Goal: Task Accomplishment & Management: Use online tool/utility

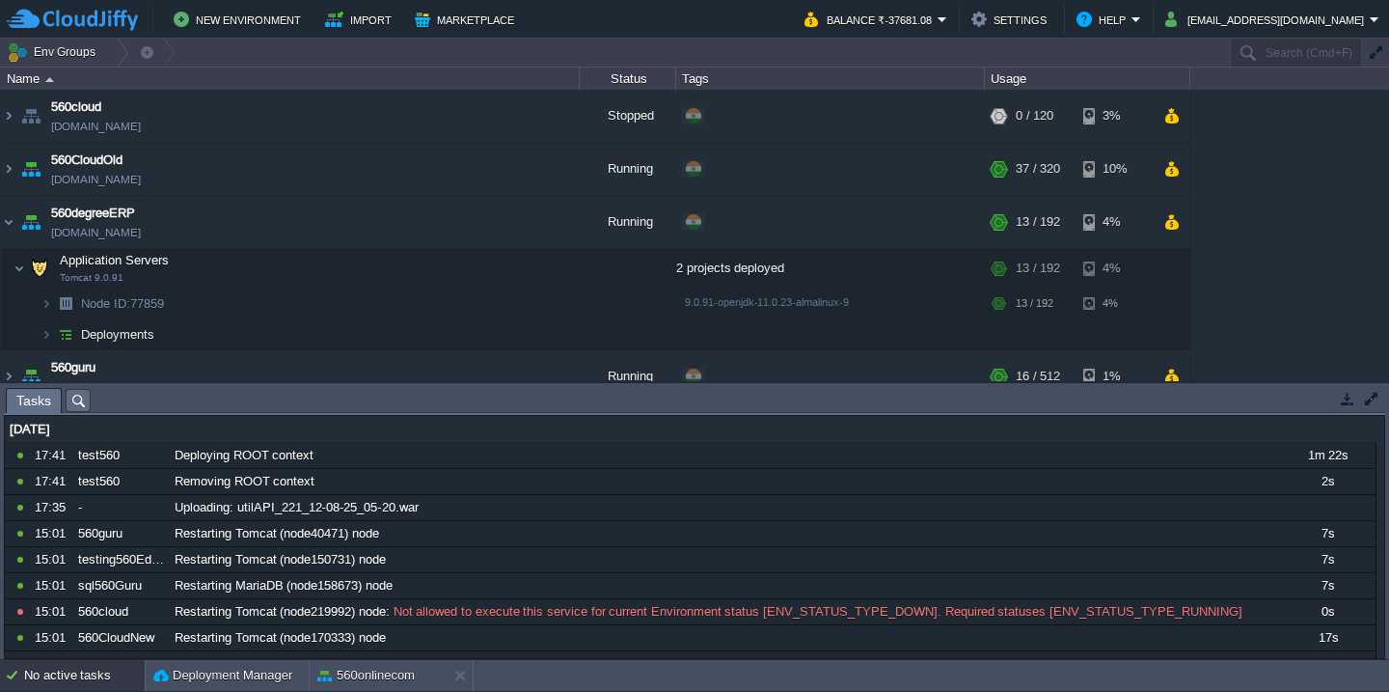
scroll to position [1788, 0]
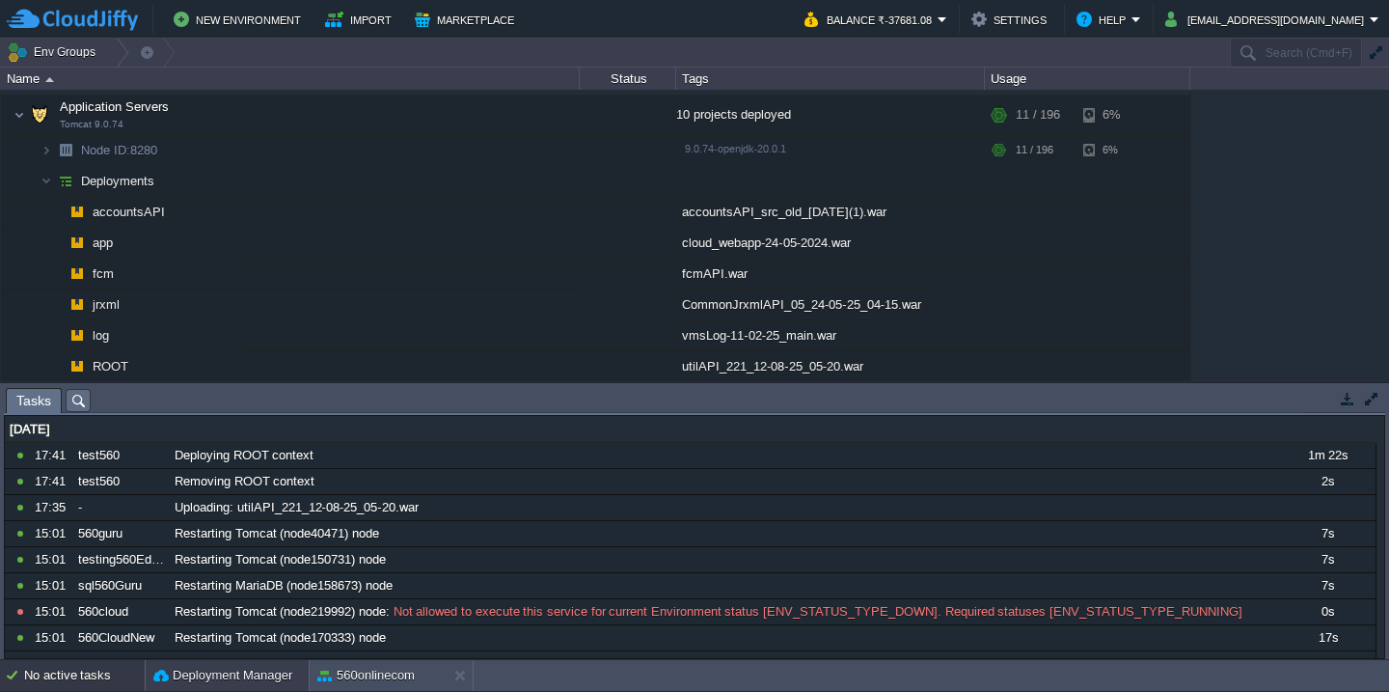
click at [175, 684] on button "Deployment Manager" at bounding box center [222, 675] width 139 height 19
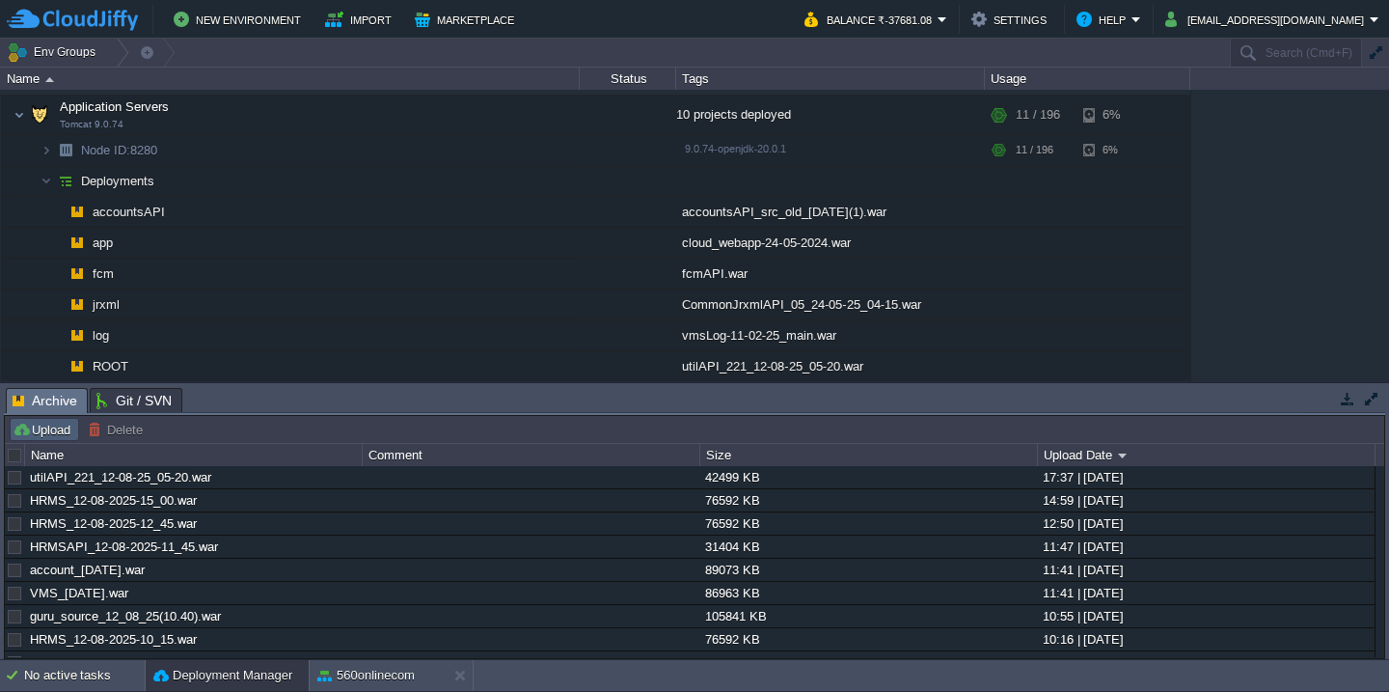
click at [32, 427] on button "Upload" at bounding box center [45, 429] width 64 height 17
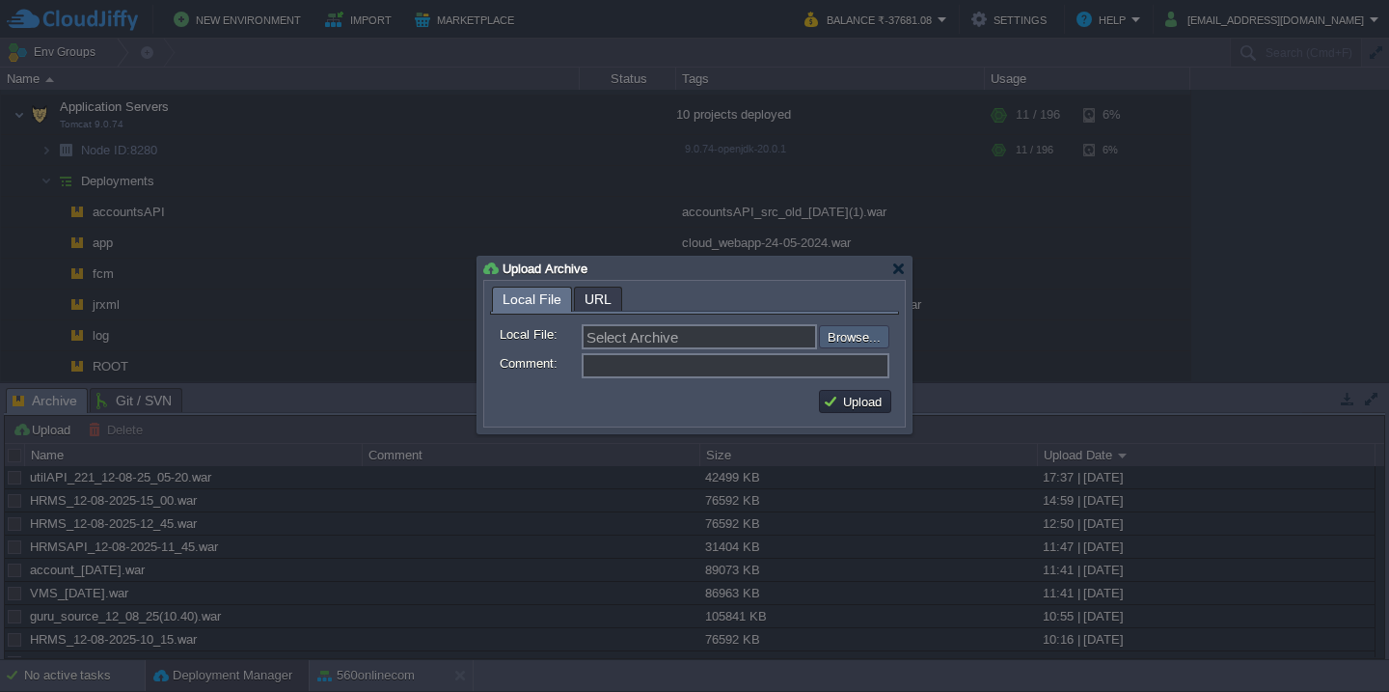
click at [856, 344] on input "file" at bounding box center [767, 336] width 244 height 23
type input "C:\fakepath\ideal_[DATE].war"
type input "ideal_[DATE].war"
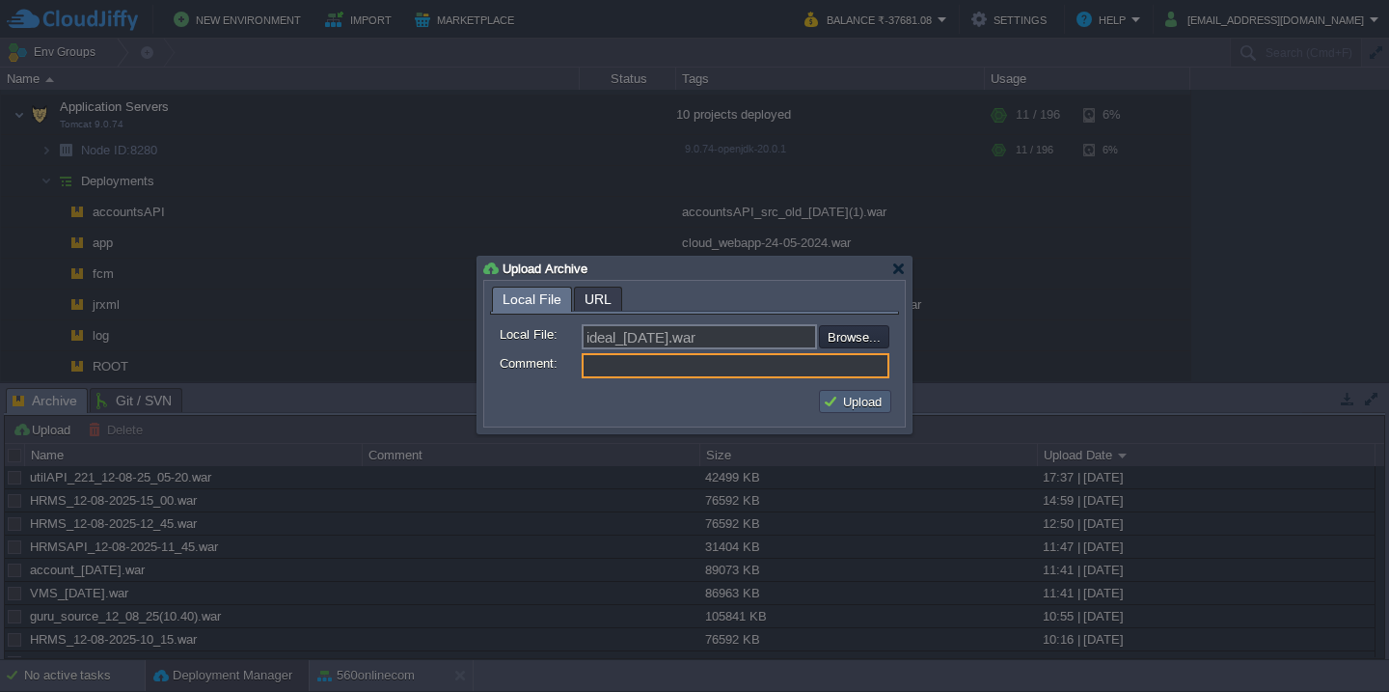
click at [837, 396] on button "Upload" at bounding box center [855, 401] width 65 height 17
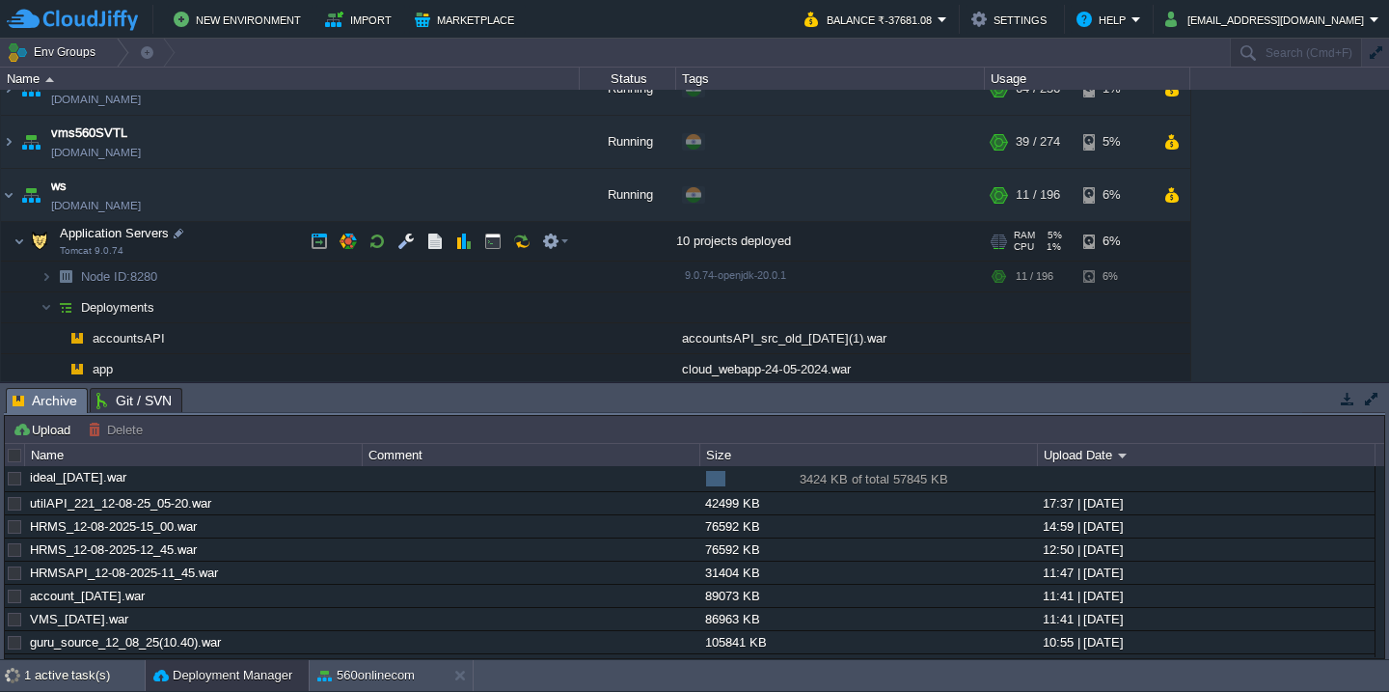
click at [231, 245] on td "Application Servers Tomcat 9.0.74" at bounding box center [290, 242] width 579 height 40
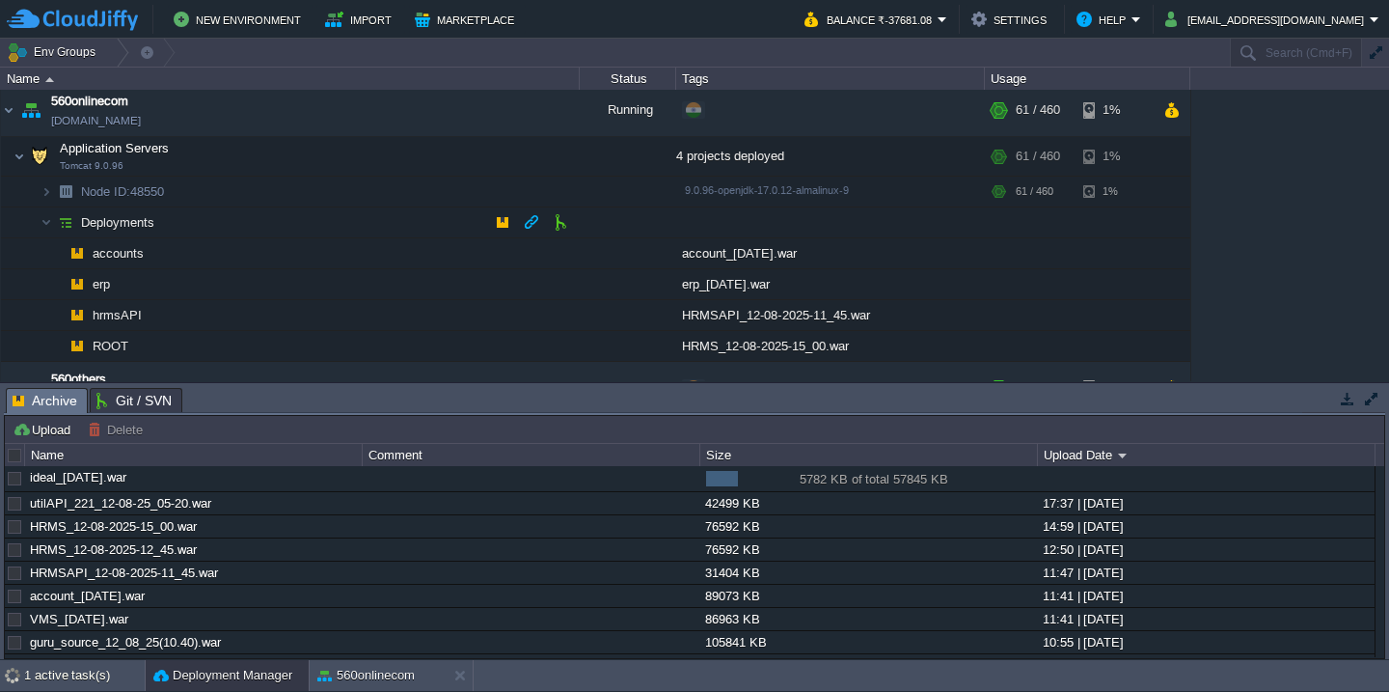
scroll to position [382, 0]
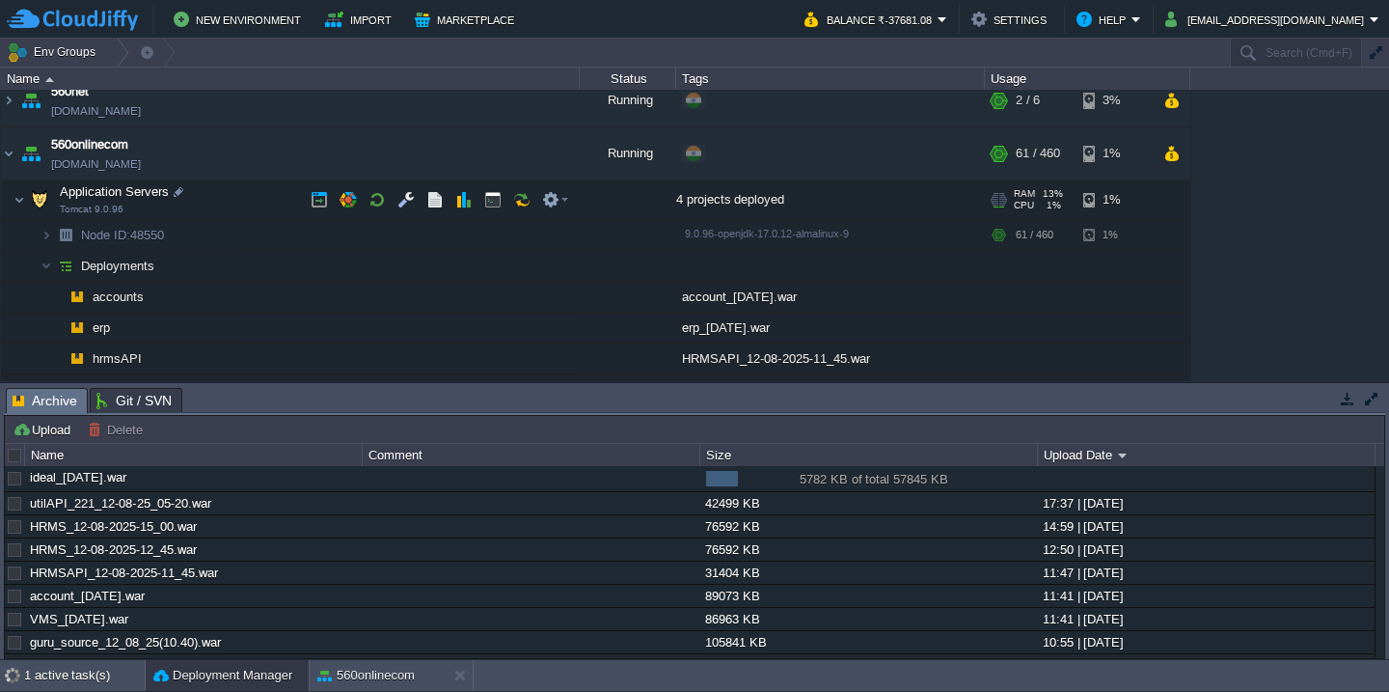
click at [236, 216] on td "Application Servers Tomcat 9.0.96" at bounding box center [290, 200] width 579 height 40
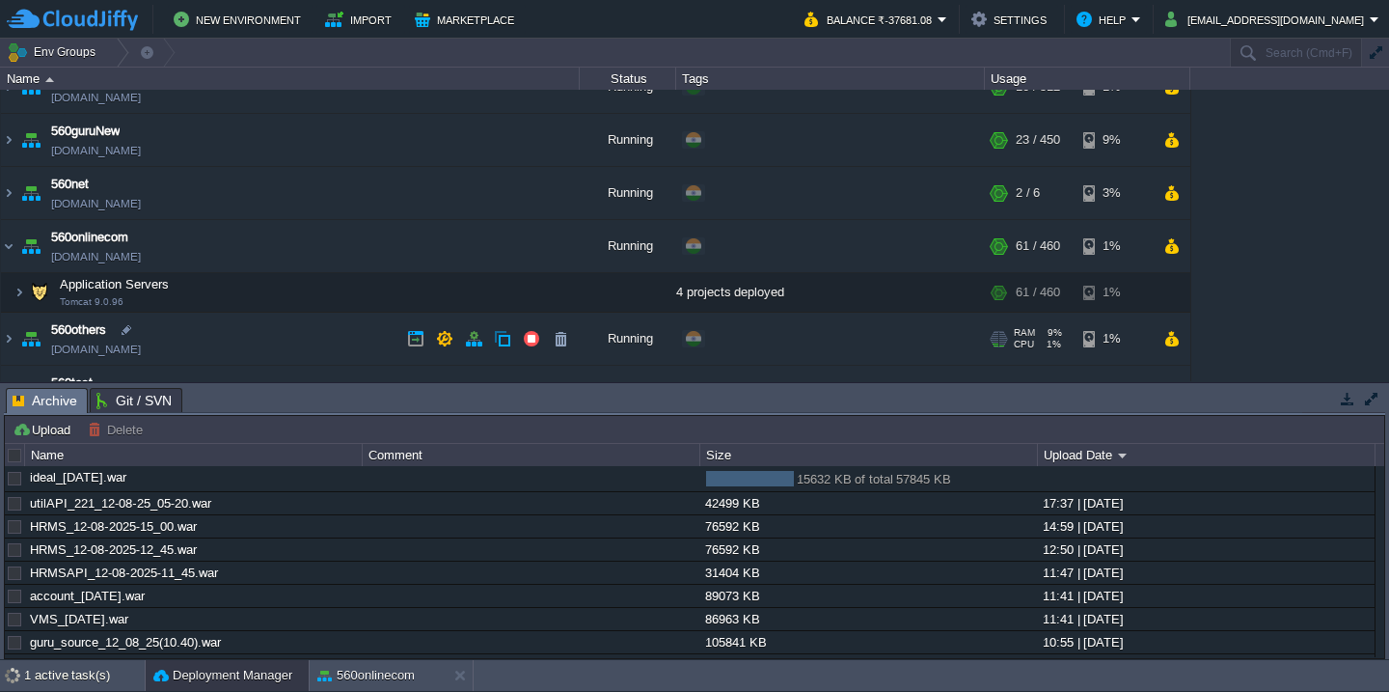
scroll to position [455, 0]
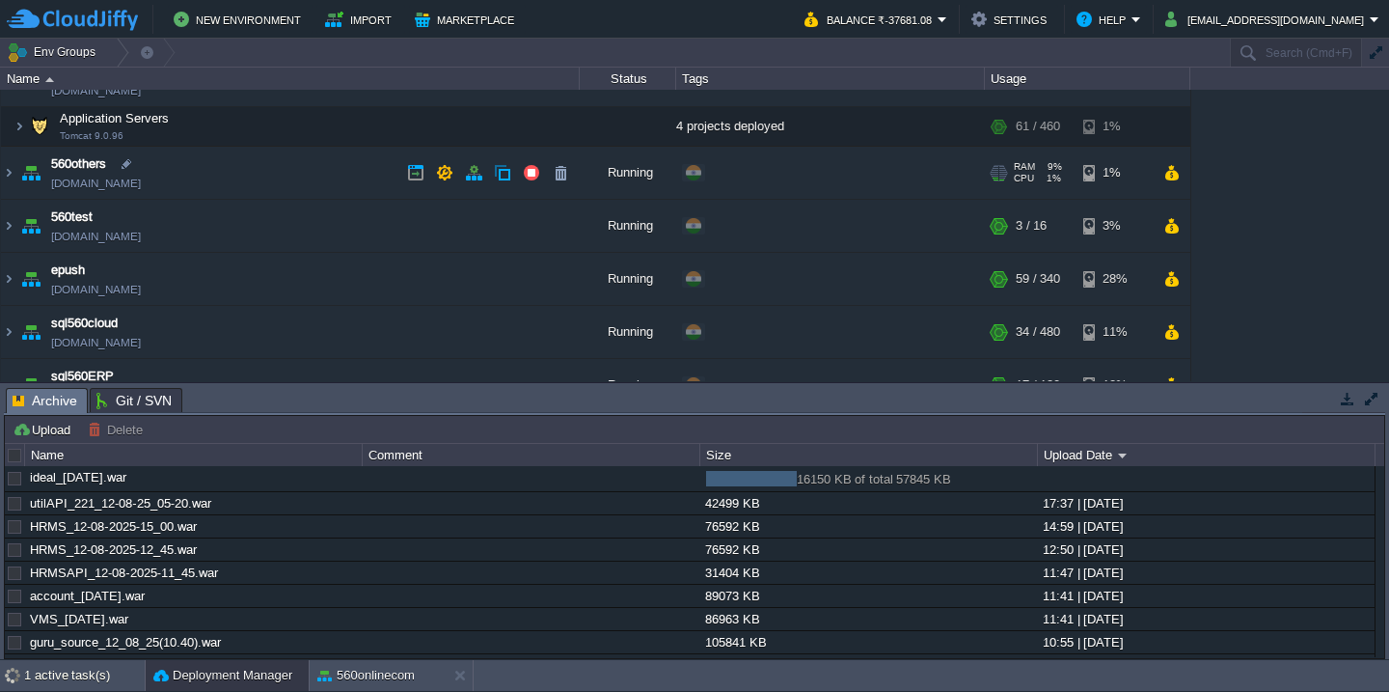
click at [263, 174] on td "560others [DOMAIN_NAME]" at bounding box center [290, 173] width 579 height 53
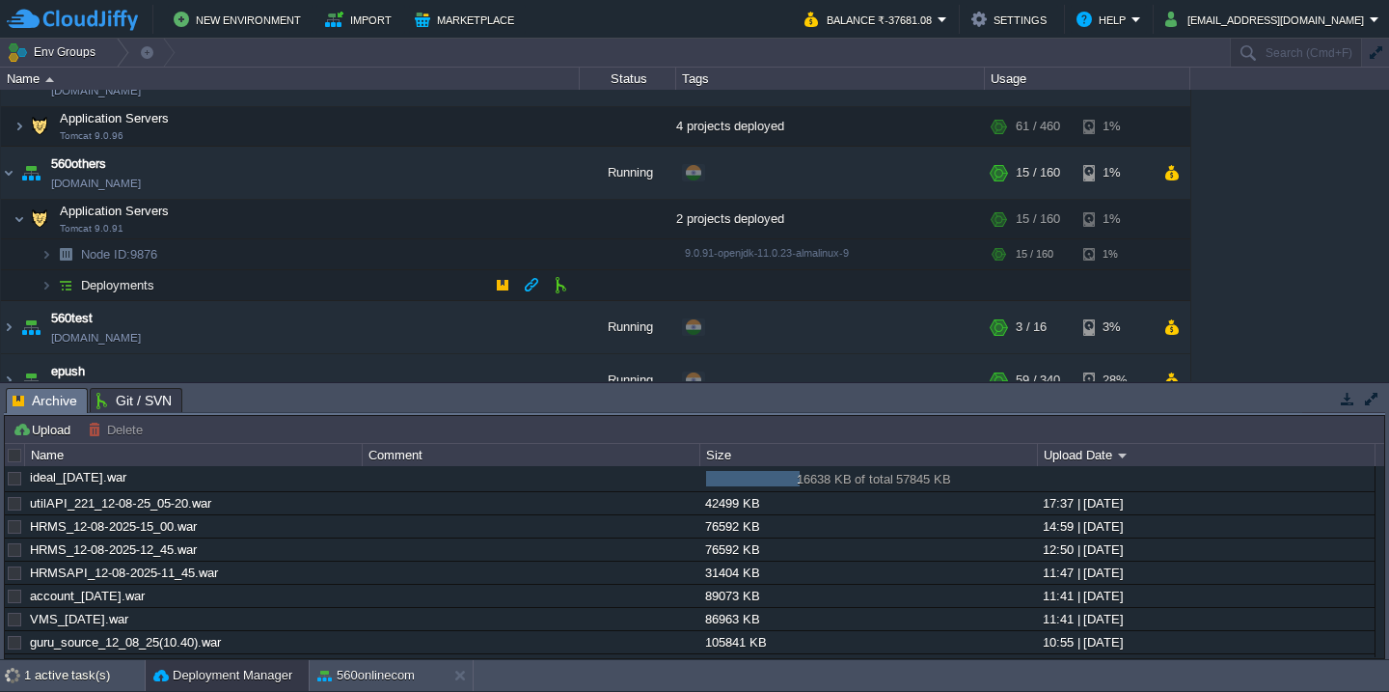
click at [227, 292] on td "Deployments" at bounding box center [290, 285] width 579 height 31
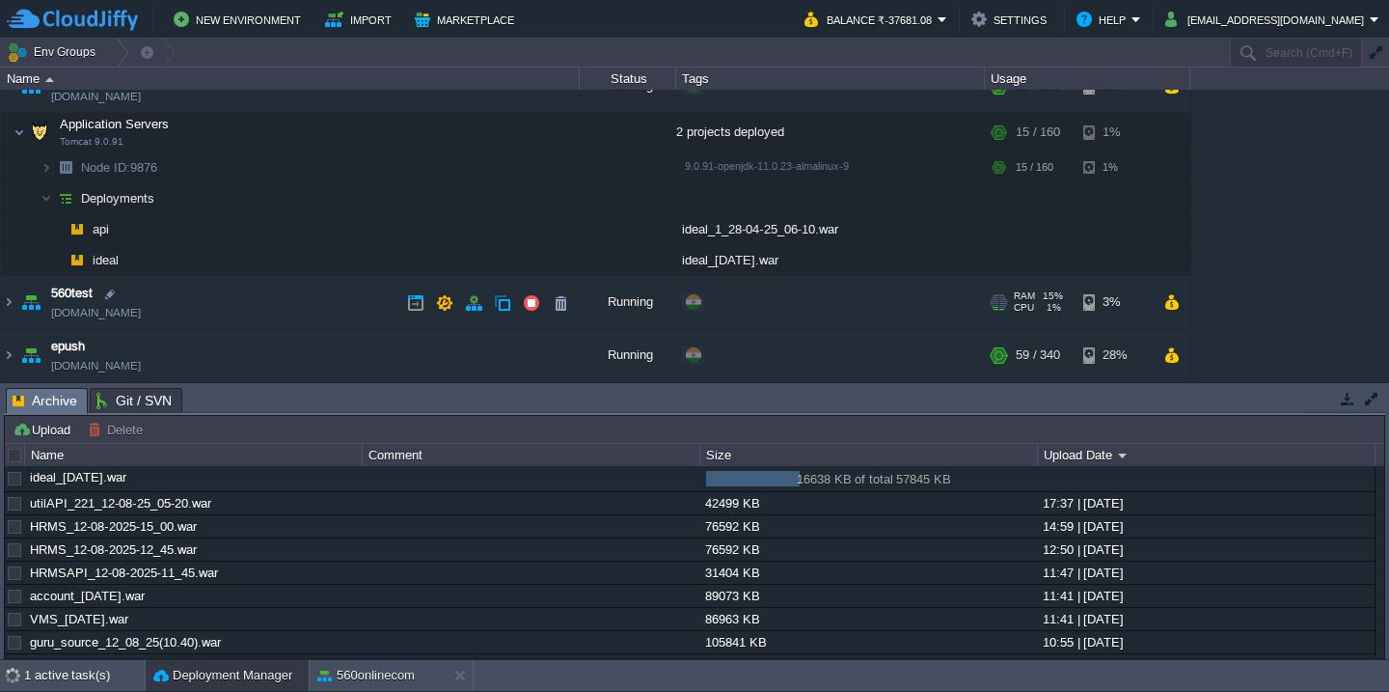
scroll to position [546, 0]
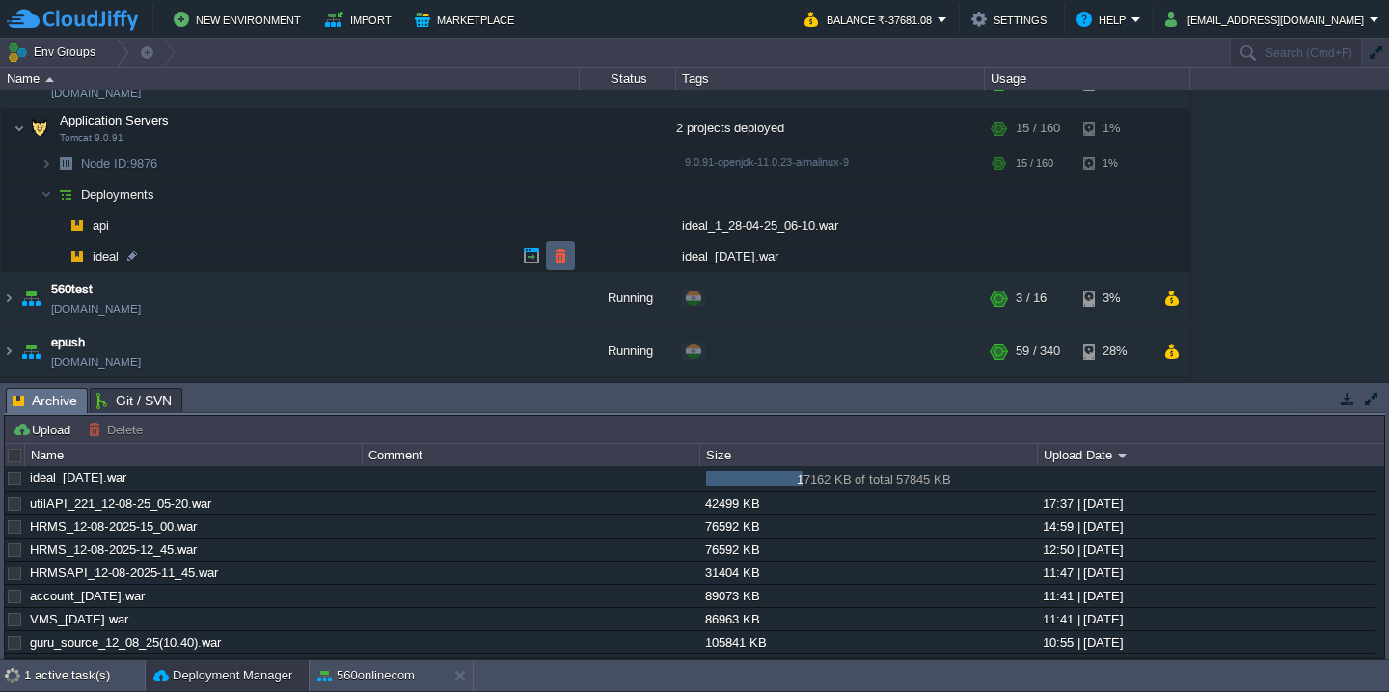
click at [554, 250] on button "button" at bounding box center [560, 255] width 17 height 17
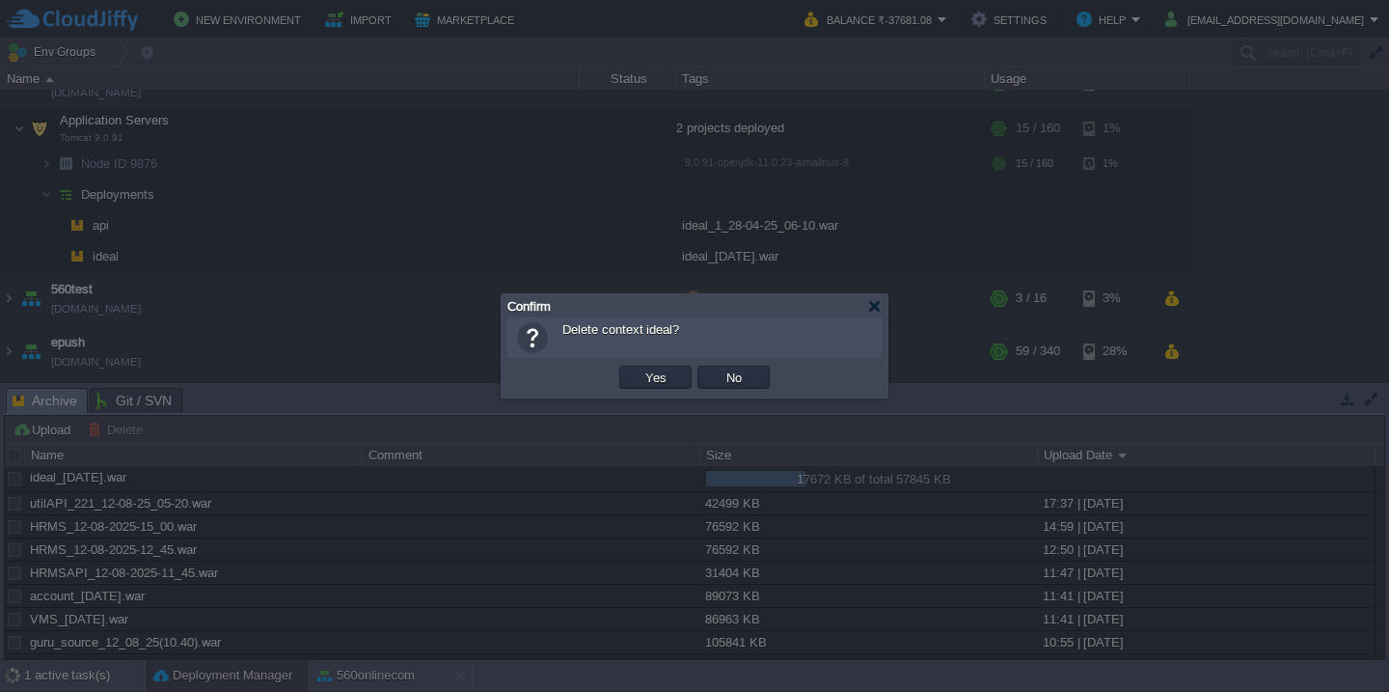
click at [640, 369] on button "Yes" at bounding box center [656, 377] width 33 height 17
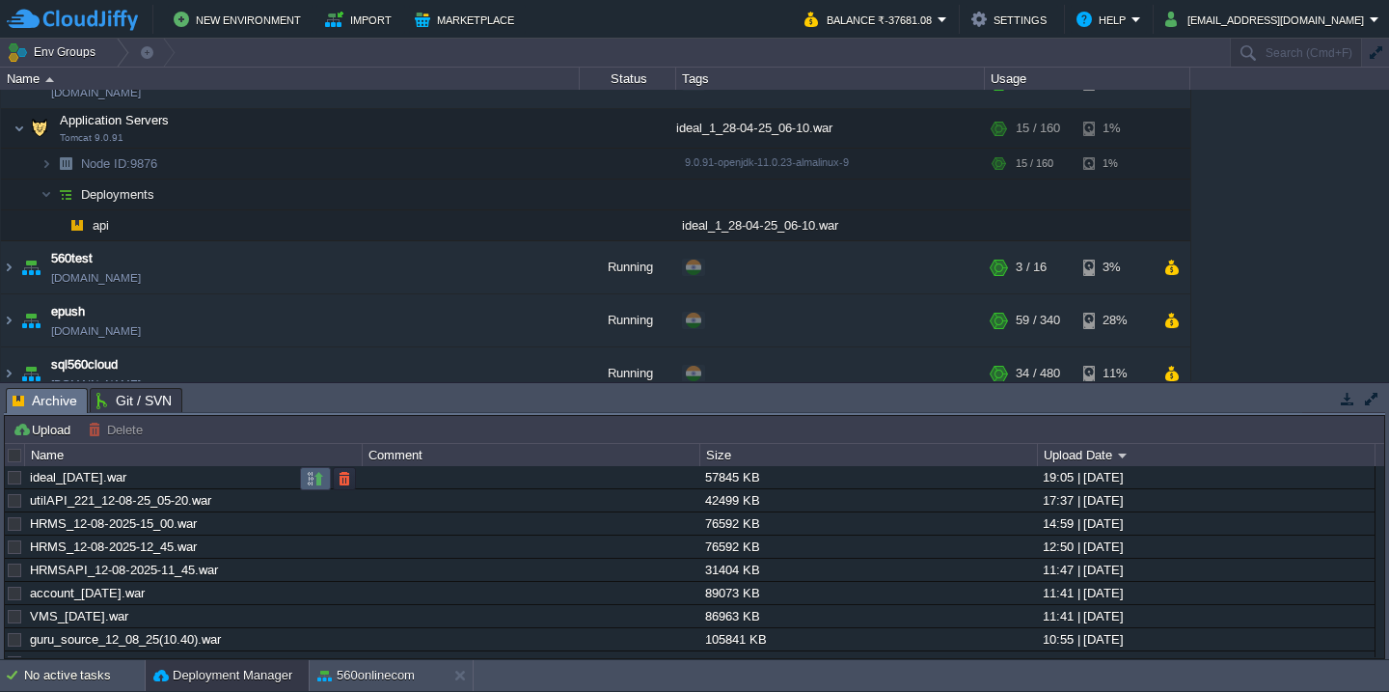
click at [314, 479] on button "button" at bounding box center [315, 478] width 17 height 17
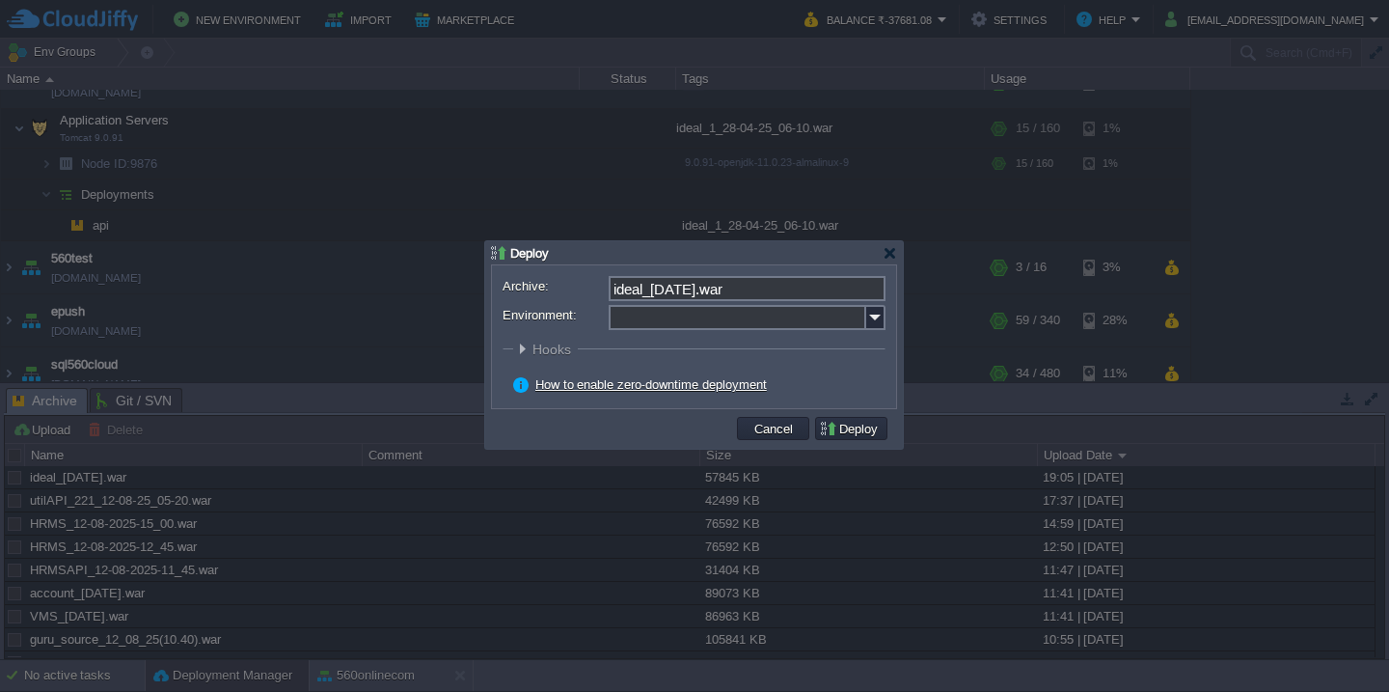
click at [646, 323] on input "Environment:" at bounding box center [738, 317] width 258 height 25
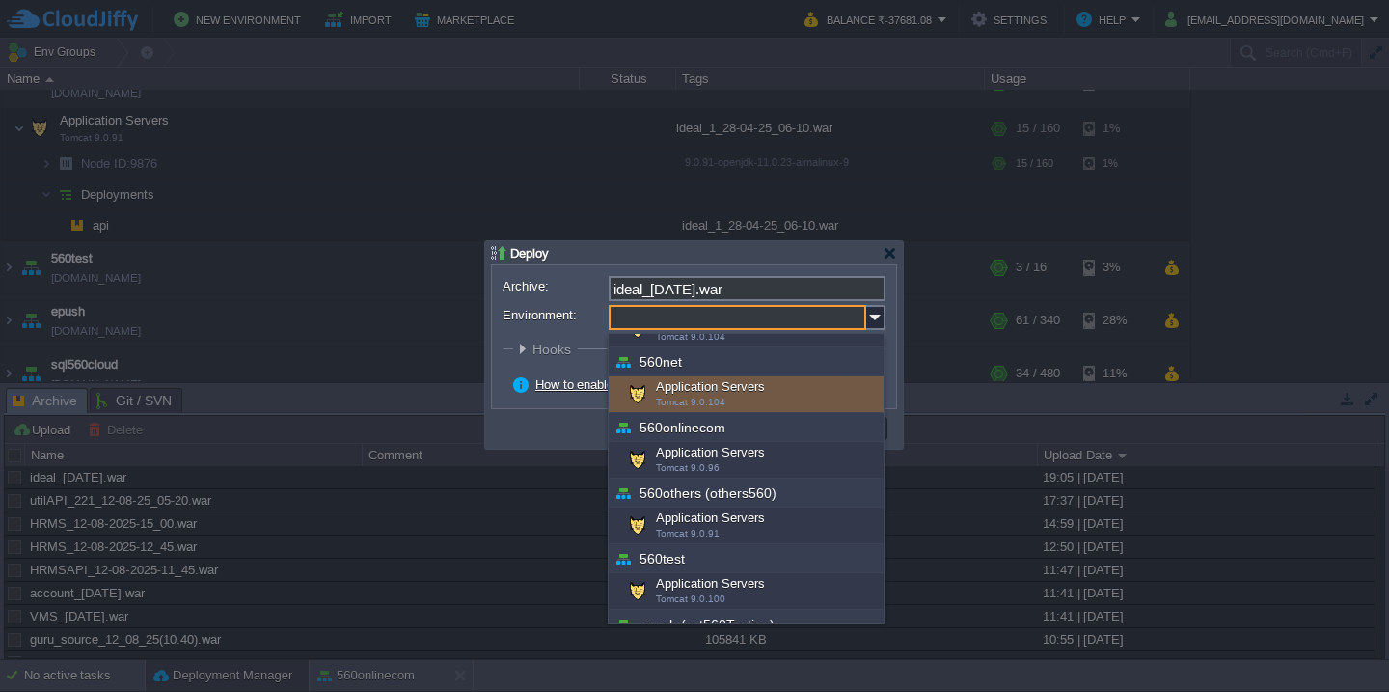
scroll to position [323, 0]
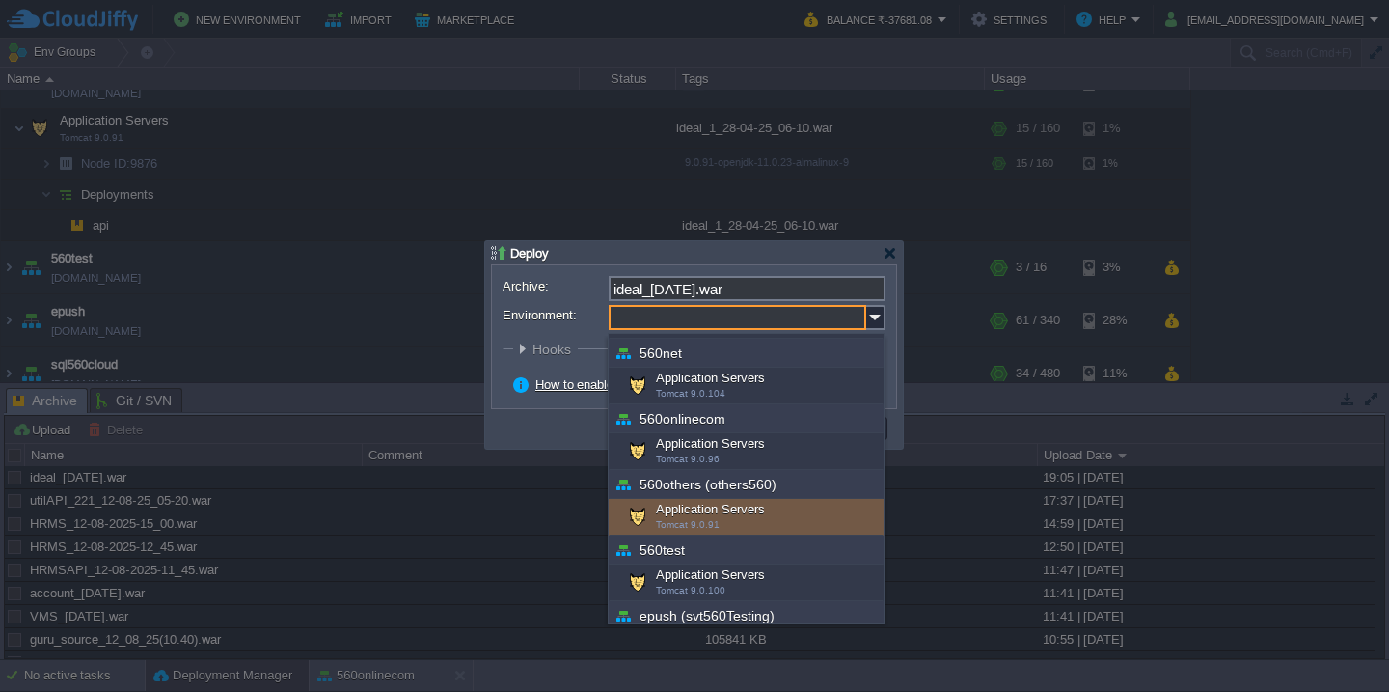
click at [698, 522] on span "Tomcat 9.0.91" at bounding box center [688, 524] width 64 height 11
type input "Application Servers (560others (others560))"
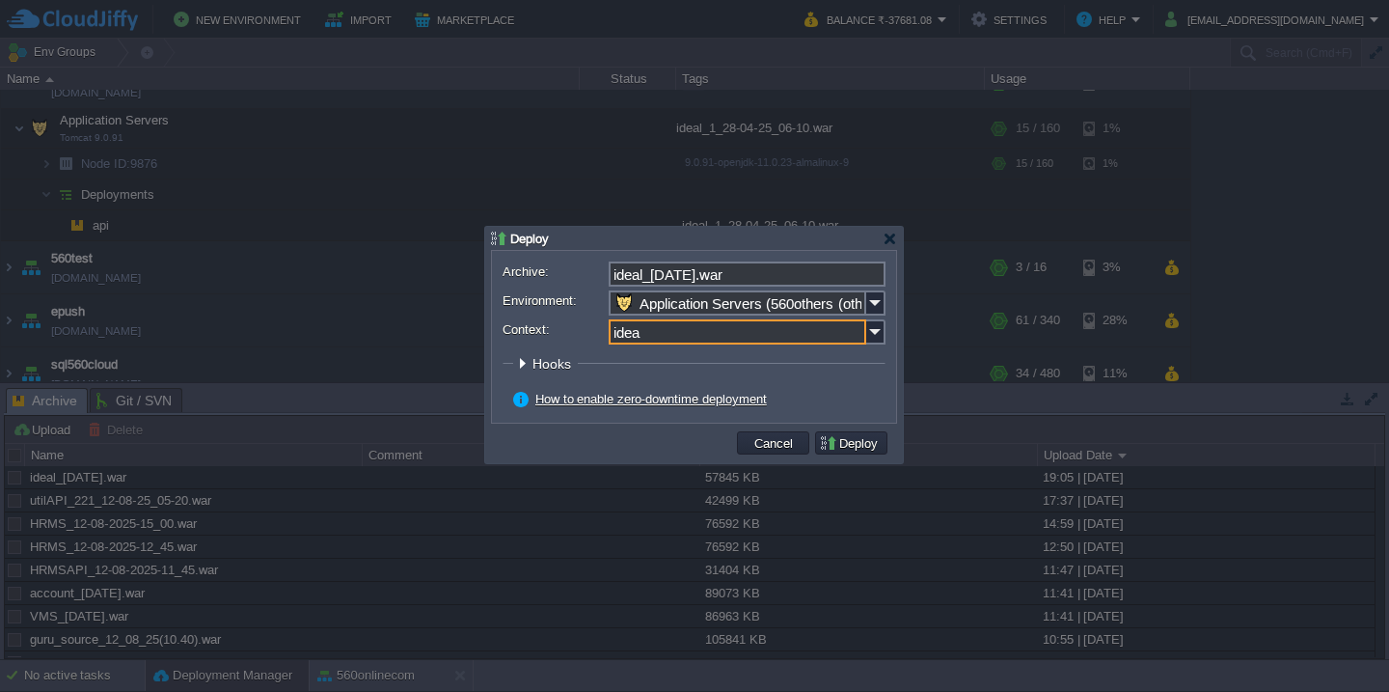
type input "ideal"
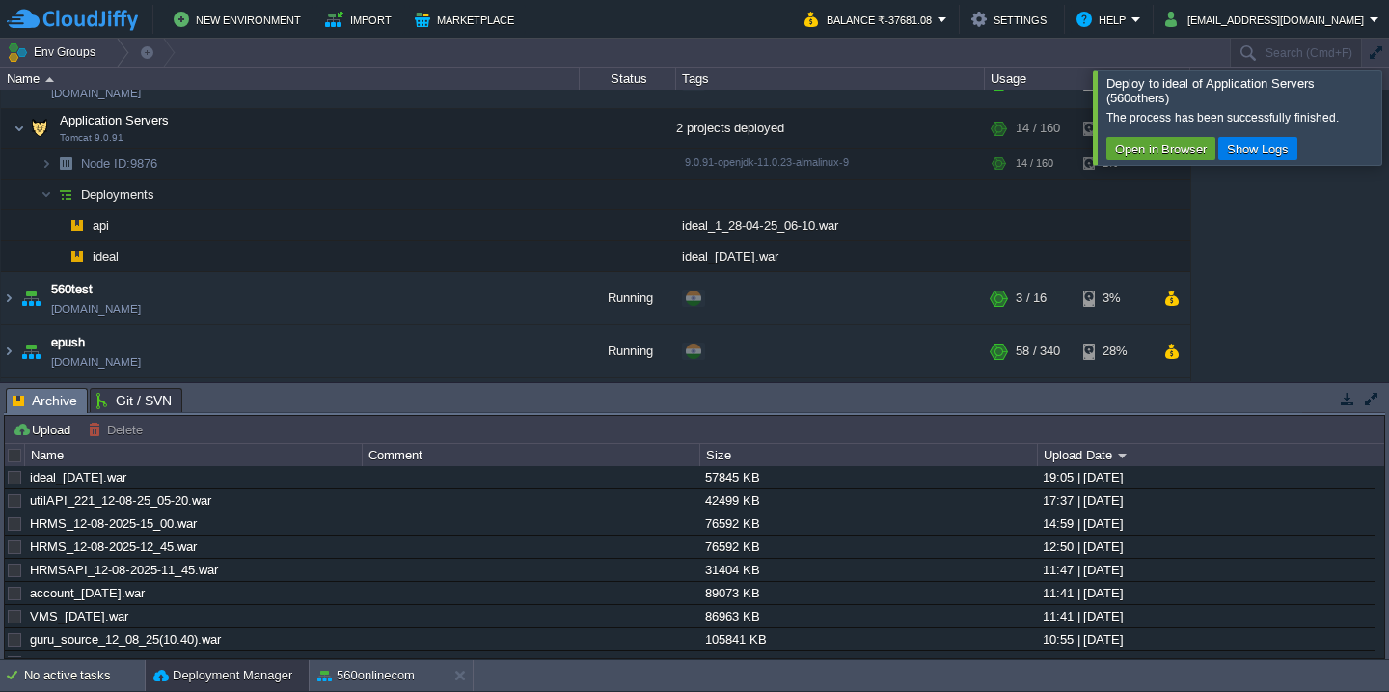
click at [1388, 123] on div at bounding box center [1412, 117] width 0 height 94
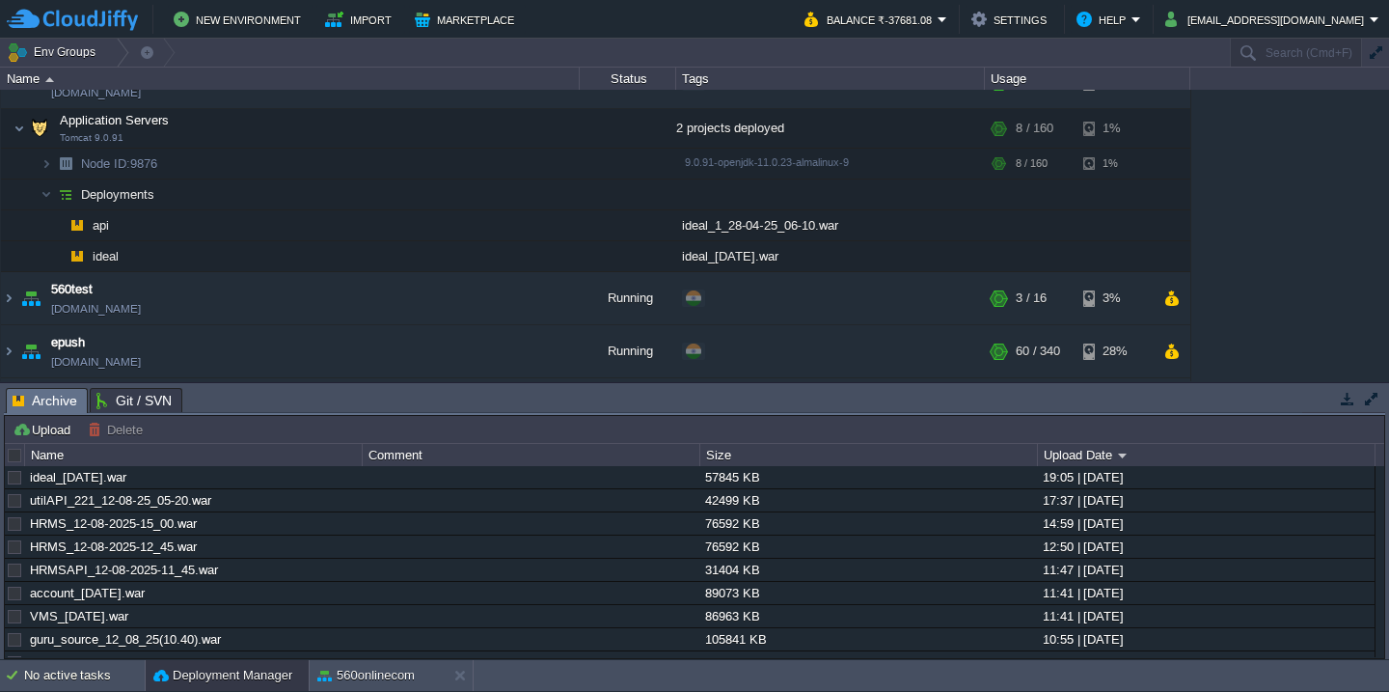
click at [22, 453] on div at bounding box center [15, 455] width 17 height 17
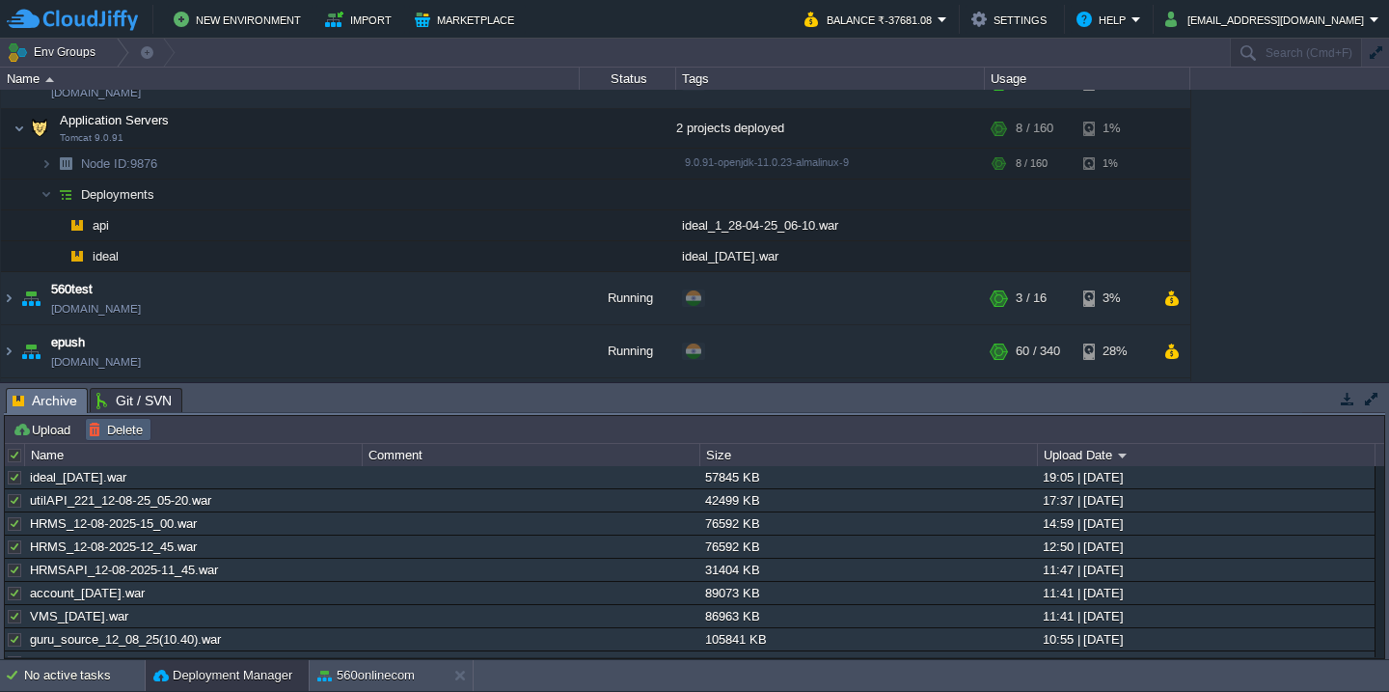
click at [122, 429] on button "Delete" at bounding box center [118, 429] width 61 height 17
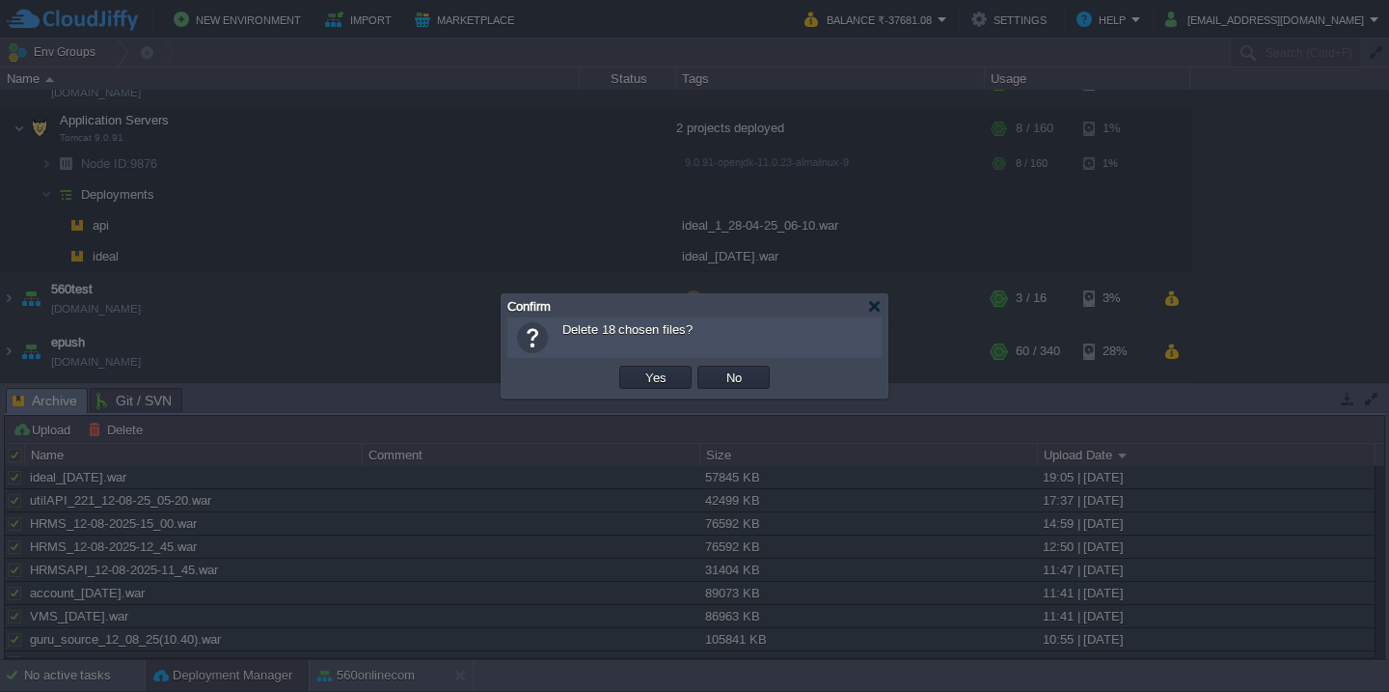
click at [640, 369] on button "Yes" at bounding box center [656, 377] width 33 height 17
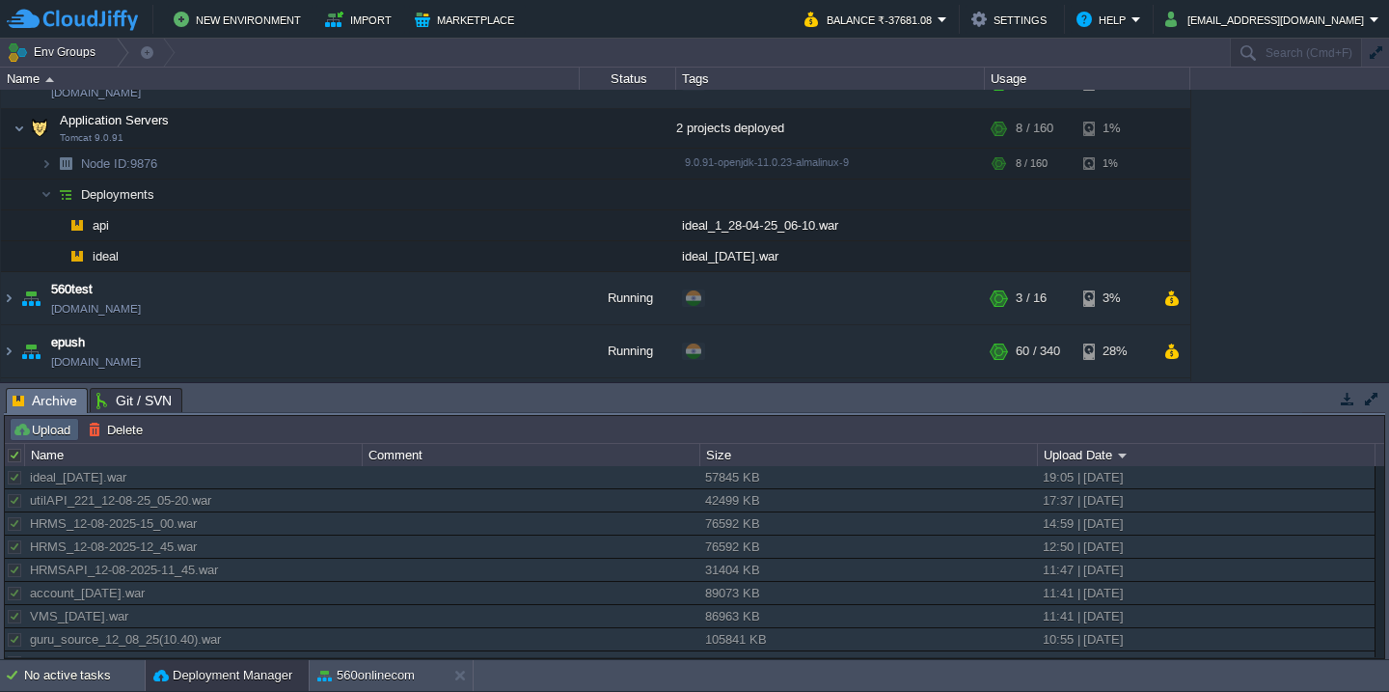
click at [42, 427] on button "Upload" at bounding box center [45, 429] width 64 height 17
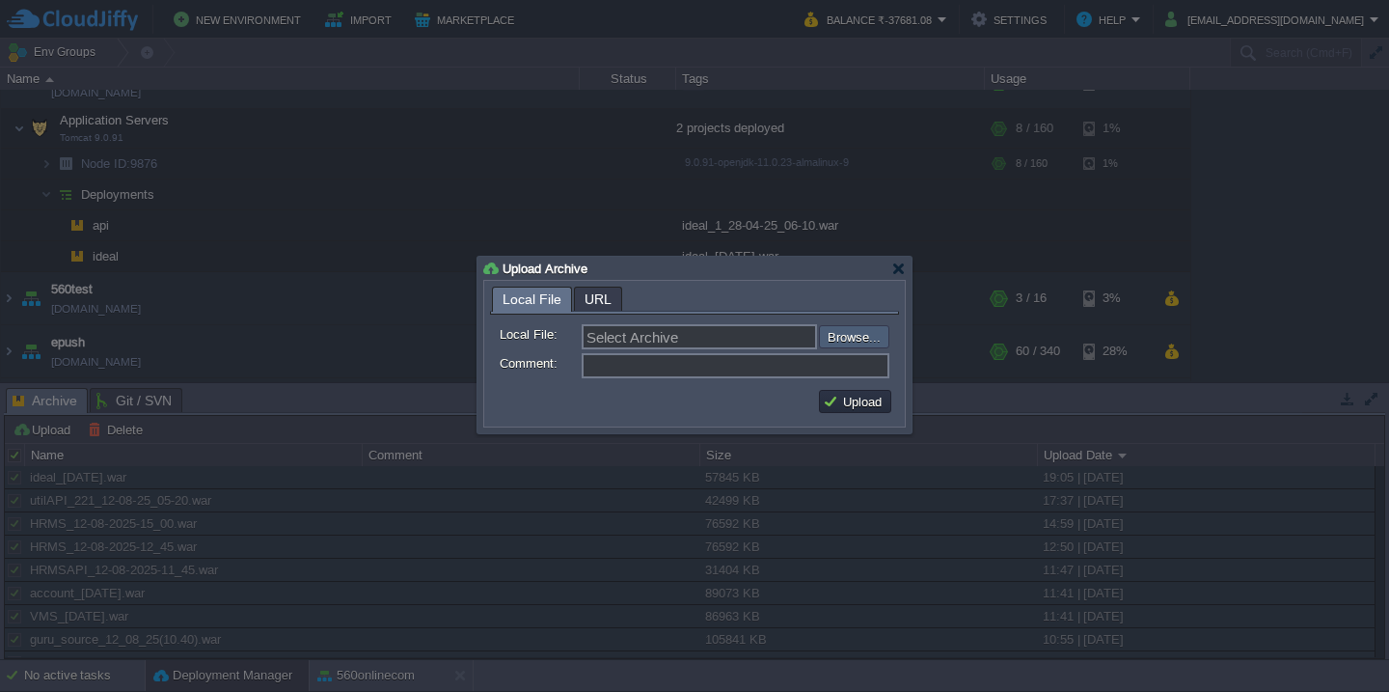
click at [851, 330] on input "file" at bounding box center [767, 336] width 244 height 23
type input "C:\fakepath\accounts_spring-75_12-08_2025_07-30-web.war"
type input "accounts_spring-75_12-08_2025_07-30-web.war"
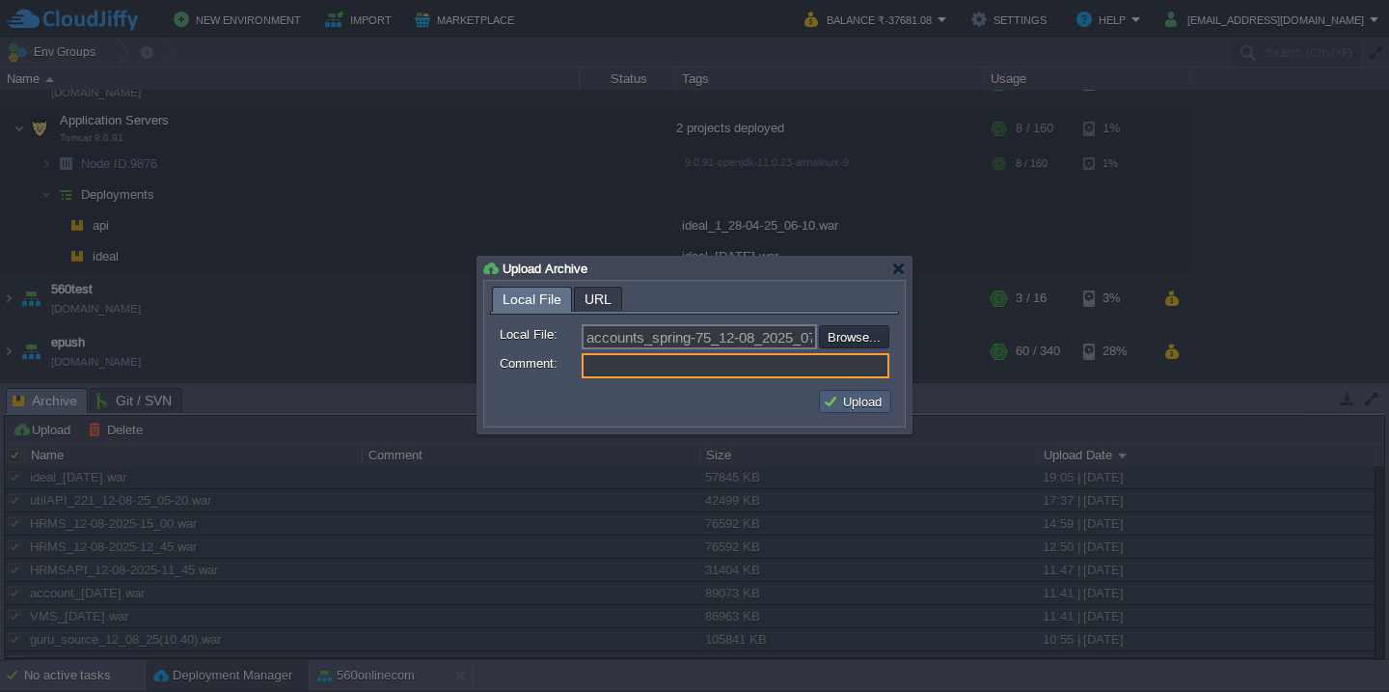
click at [870, 408] on button "Upload" at bounding box center [855, 401] width 65 height 17
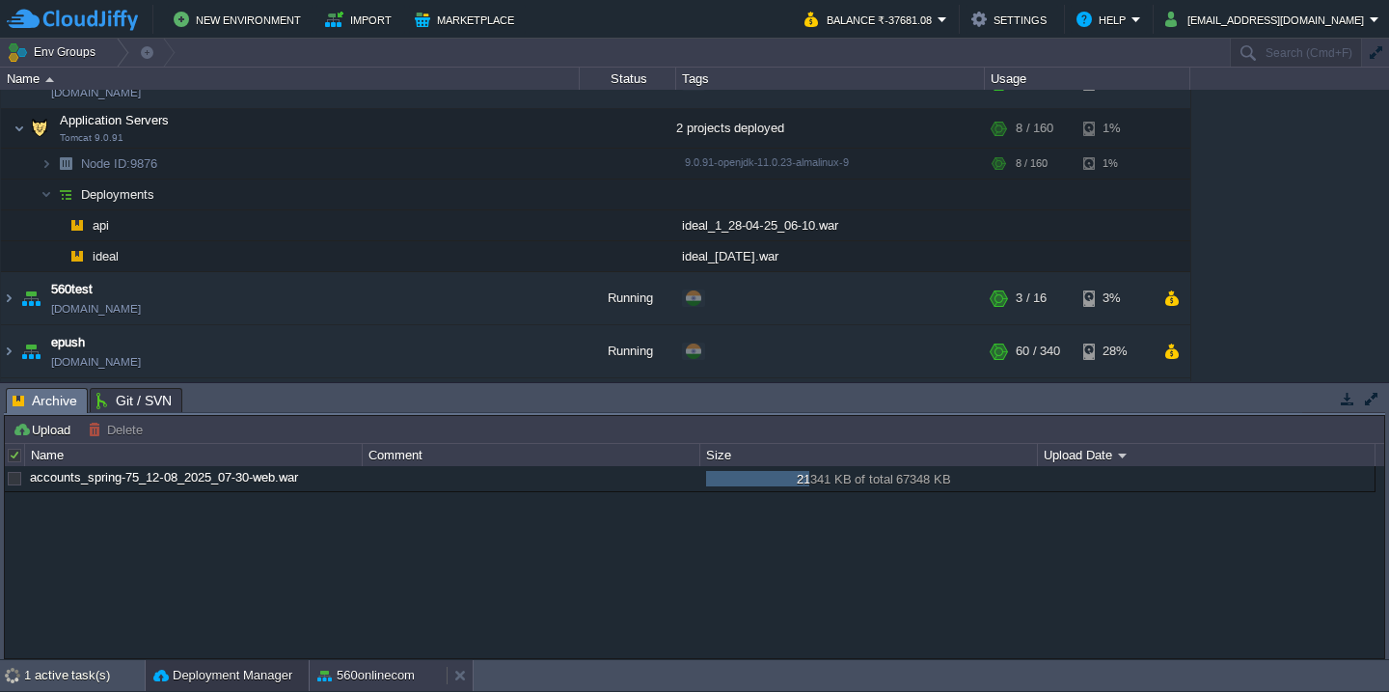
click at [368, 676] on button "560onlinecom" at bounding box center [365, 675] width 97 height 19
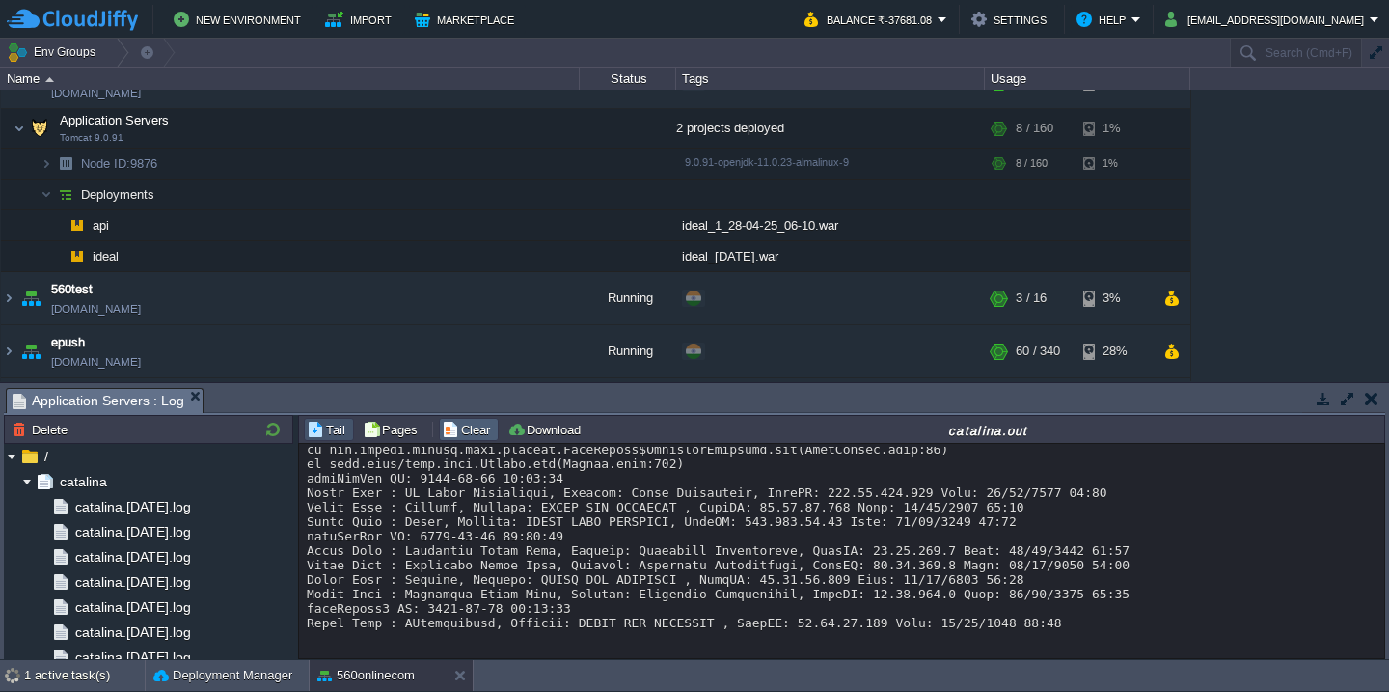
click at [465, 429] on button "Clear" at bounding box center [469, 429] width 54 height 17
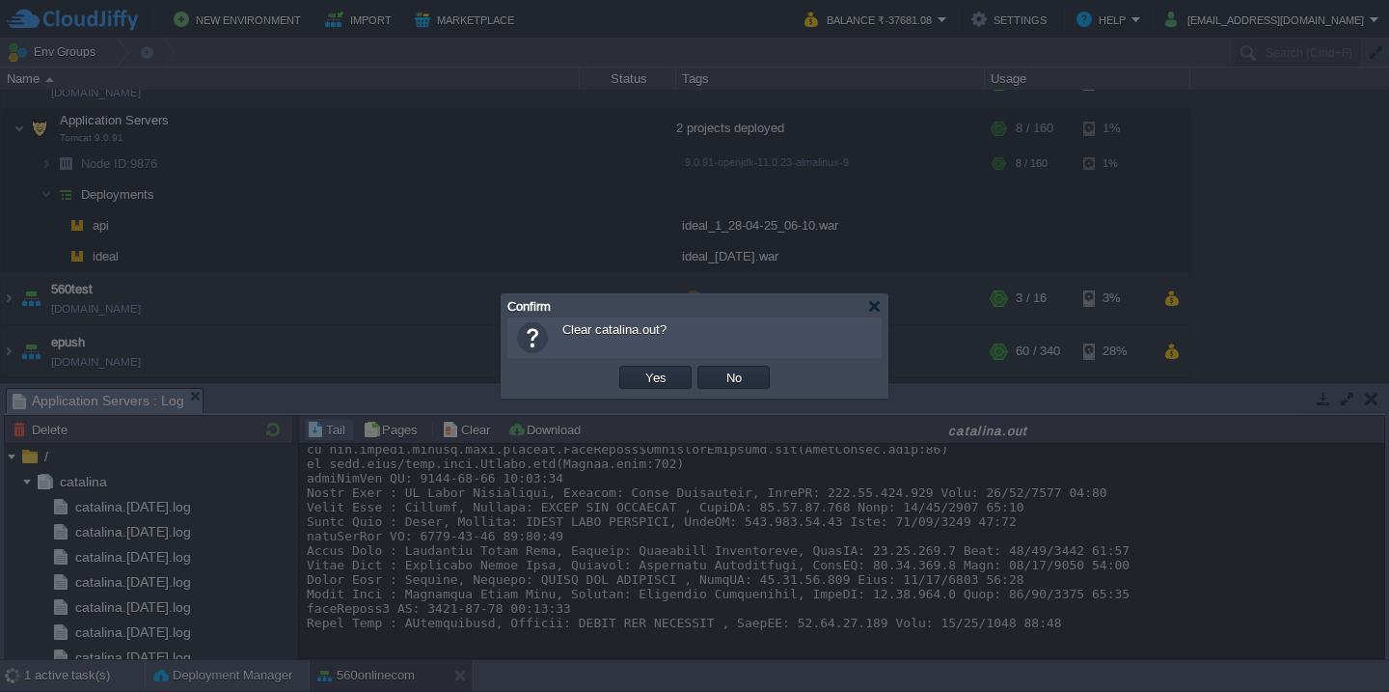
click at [640, 369] on button "Yes" at bounding box center [656, 377] width 33 height 17
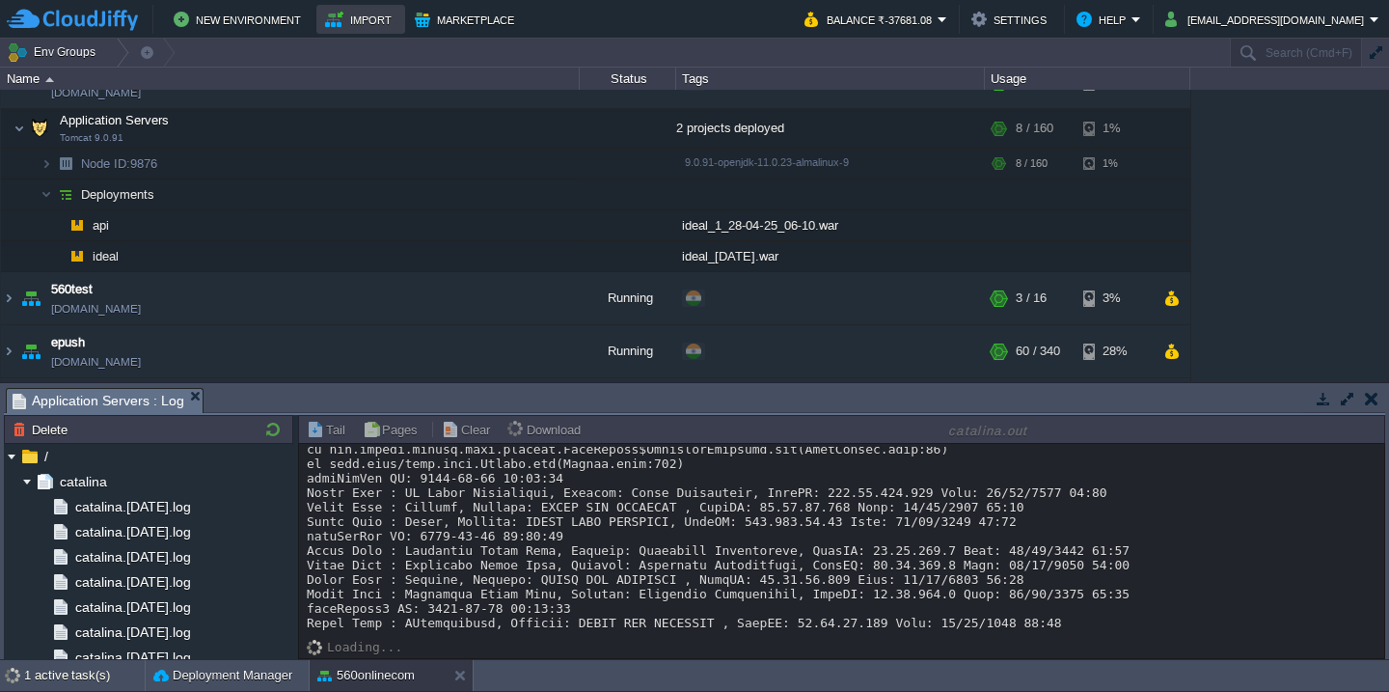
scroll to position [0, 0]
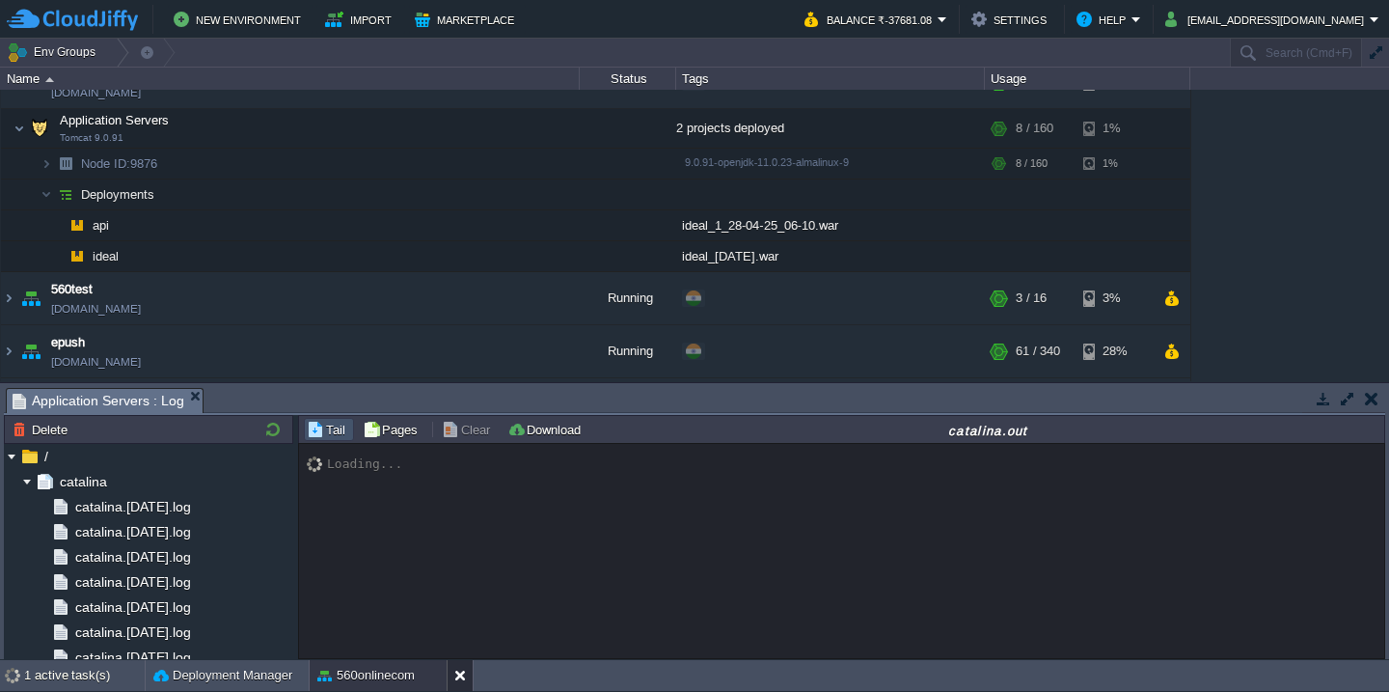
click at [465, 679] on button at bounding box center [463, 675] width 19 height 19
